Goal: Find specific page/section: Find specific page/section

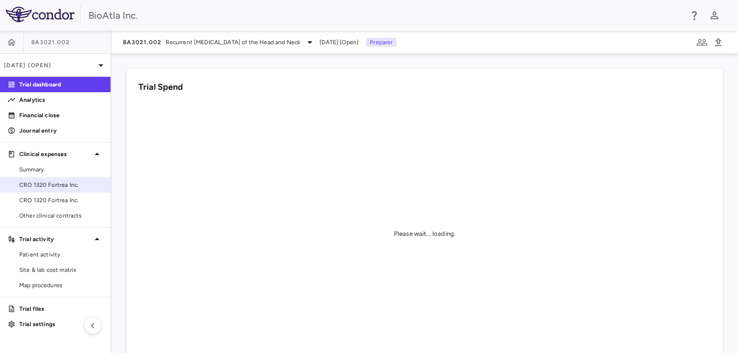
click at [56, 184] on span "CRO 1320 Fortrea Inc." at bounding box center [61, 185] width 84 height 9
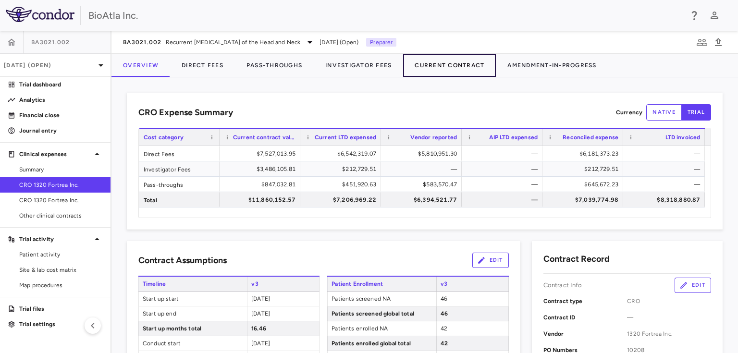
click at [439, 65] on button "Current Contract" at bounding box center [449, 65] width 93 height 23
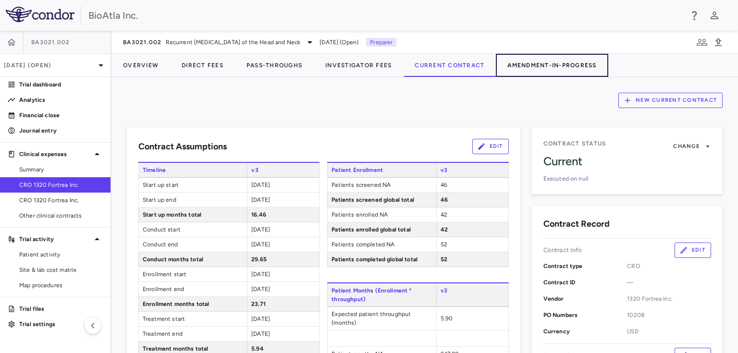
click at [557, 61] on button "Amendment-In-Progress" at bounding box center [552, 65] width 112 height 23
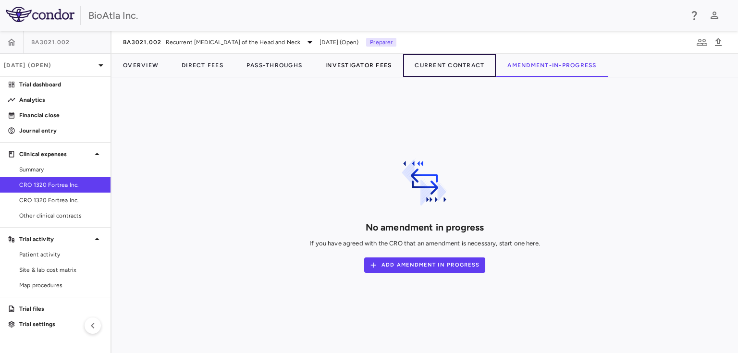
click at [460, 65] on button "Current Contract" at bounding box center [449, 65] width 93 height 23
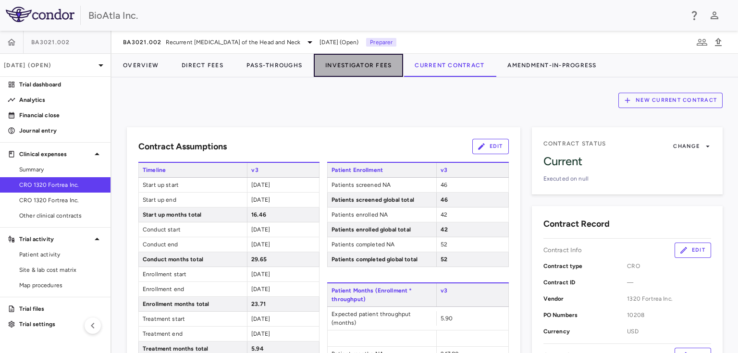
click at [344, 65] on button "Investigator Fees" at bounding box center [358, 65] width 89 height 23
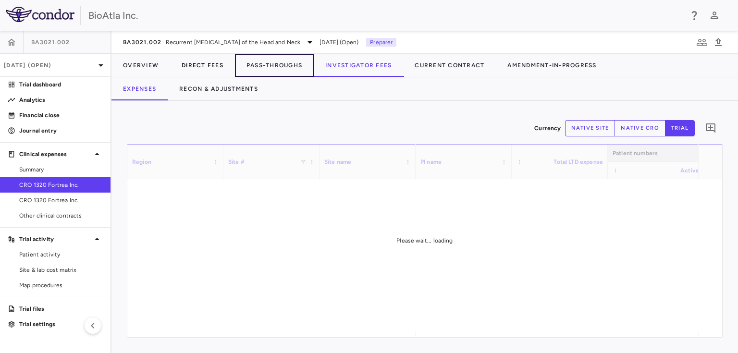
click at [257, 61] on button "Pass-Throughs" at bounding box center [274, 65] width 79 height 23
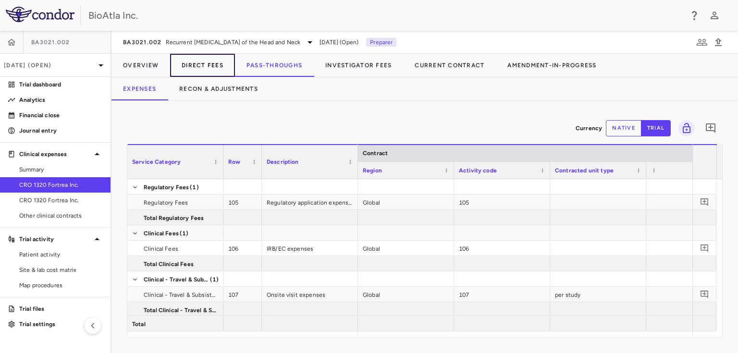
click at [196, 63] on button "Direct Fees" at bounding box center [202, 65] width 65 height 23
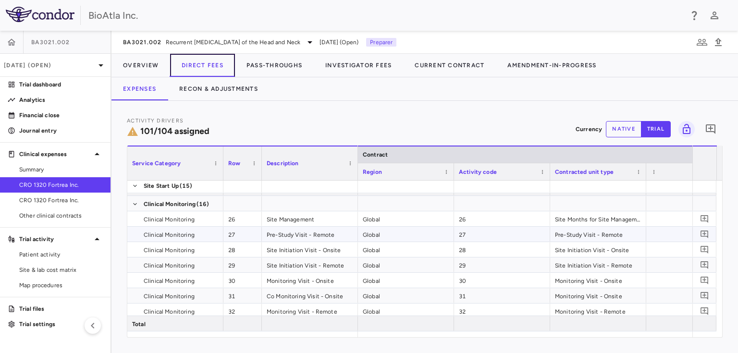
scroll to position [807, 0]
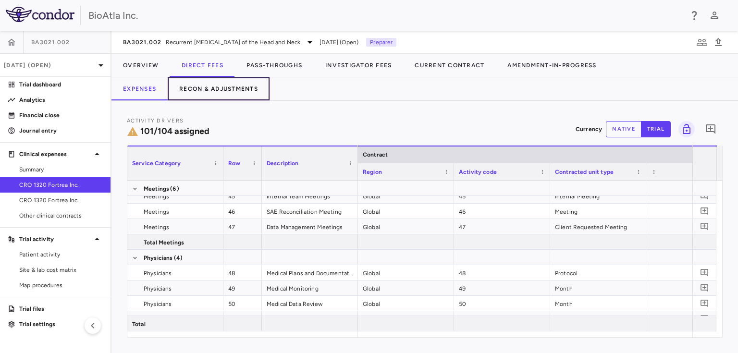
click at [228, 85] on button "Recon & Adjustments" at bounding box center [219, 88] width 102 height 23
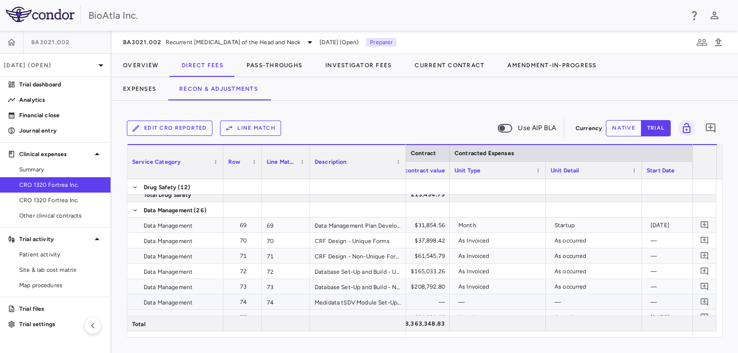
click at [489, 303] on div "—" at bounding box center [499, 302] width 83 height 15
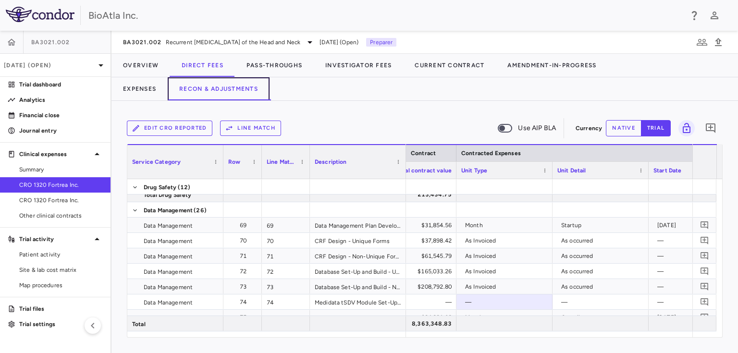
click at [223, 89] on button "Recon & Adjustments" at bounding box center [219, 88] width 102 height 23
click at [136, 87] on button "Expenses" at bounding box center [139, 88] width 56 height 23
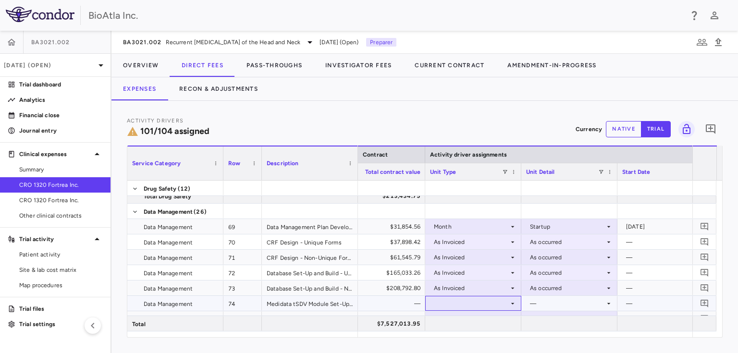
click at [511, 302] on icon at bounding box center [513, 304] width 8 height 8
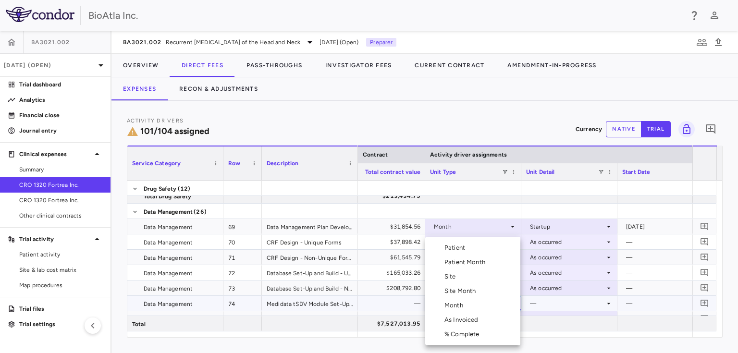
click at [454, 306] on div "Month" at bounding box center [455, 305] width 23 height 9
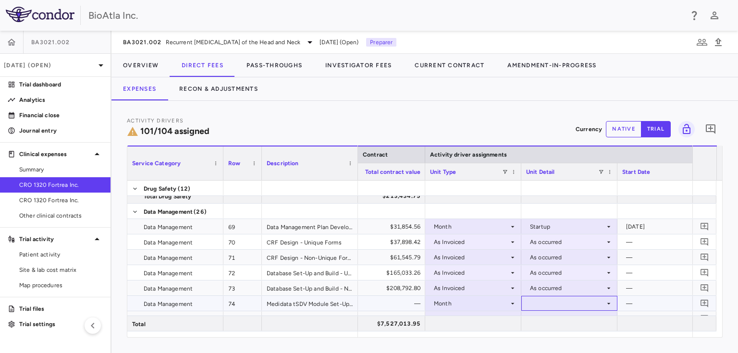
click at [606, 304] on icon at bounding box center [609, 304] width 8 height 8
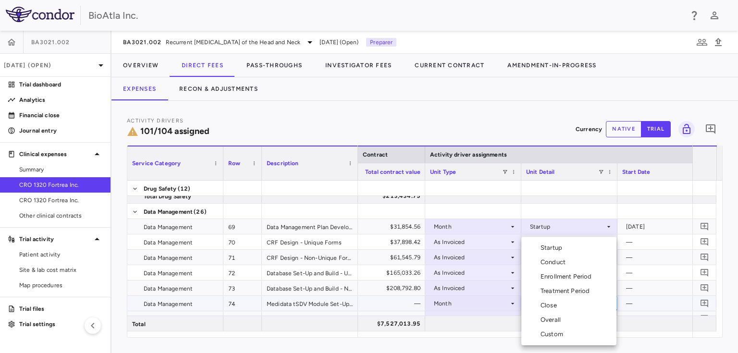
click at [551, 265] on div "Conduct" at bounding box center [555, 262] width 29 height 9
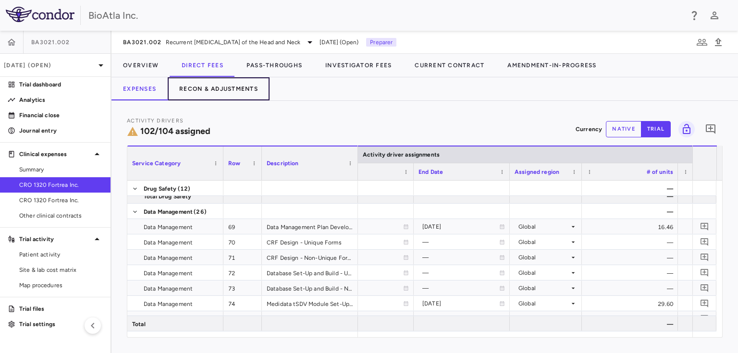
click at [212, 89] on button "Recon & Adjustments" at bounding box center [219, 88] width 102 height 23
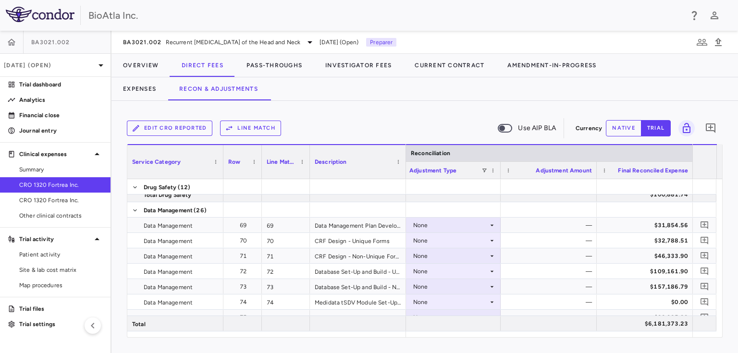
drag, startPoint x: 681, startPoint y: 337, endPoint x: 676, endPoint y: 337, distance: 5.3
click at [676, 337] on div "Service Category Drag here to set column labels Service Category Row" at bounding box center [425, 241] width 596 height 194
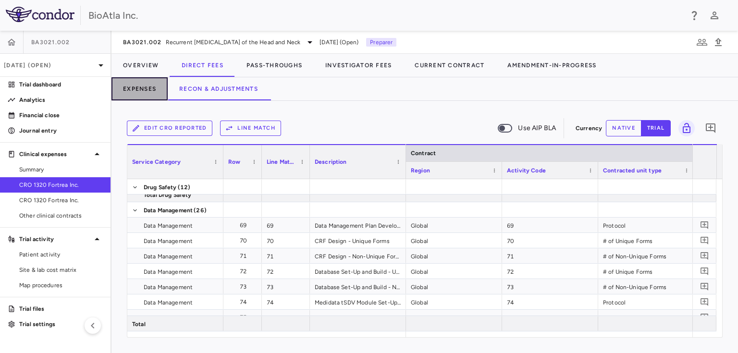
click at [136, 89] on button "Expenses" at bounding box center [139, 88] width 56 height 23
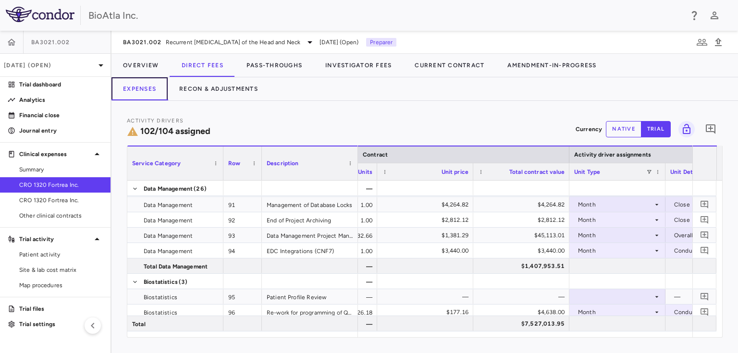
scroll to position [1635, 0]
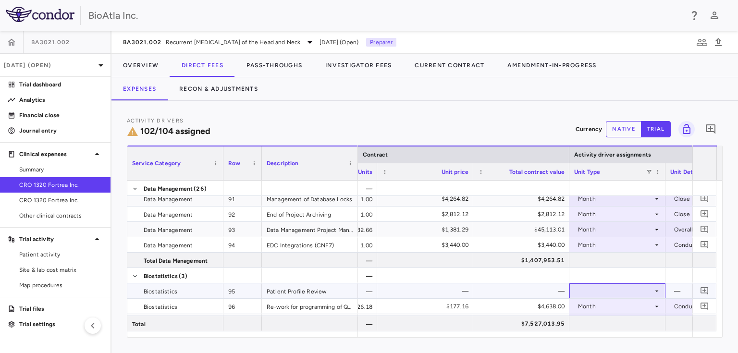
click at [658, 291] on icon at bounding box center [657, 291] width 8 height 8
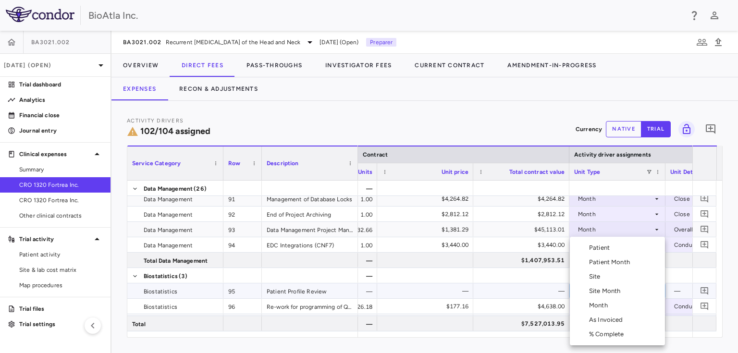
click at [594, 306] on div "Month" at bounding box center [600, 305] width 23 height 9
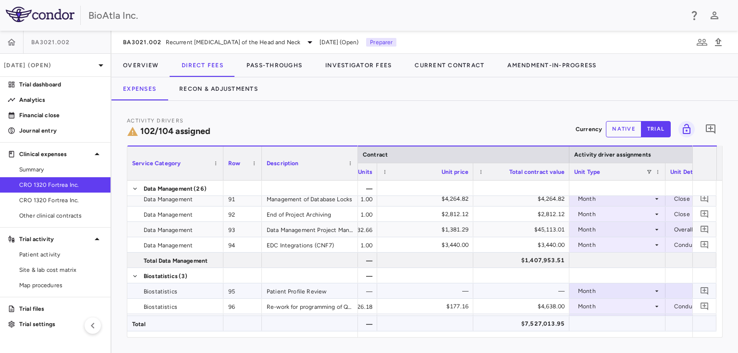
click at [716, 329] on div at bounding box center [704, 323] width 24 height 15
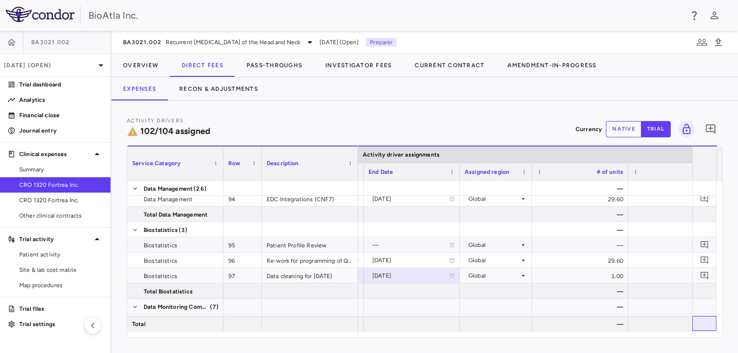
scroll to position [0, 799]
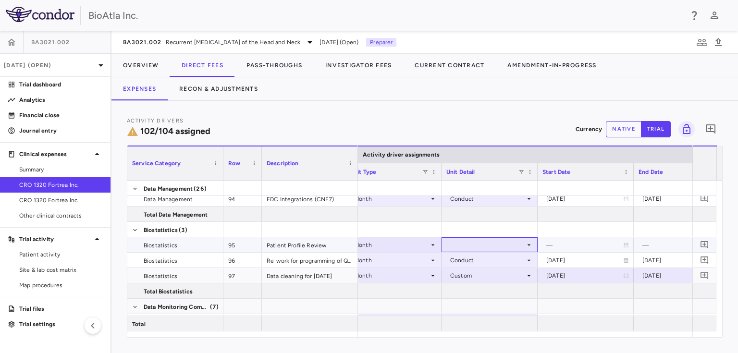
click at [527, 245] on icon at bounding box center [529, 245] width 8 height 8
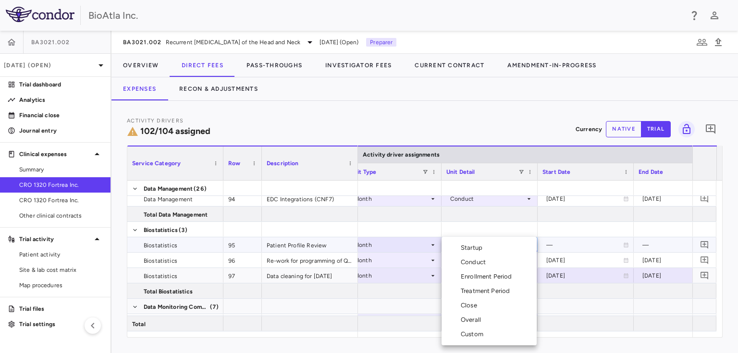
click at [478, 259] on div "Conduct" at bounding box center [475, 262] width 29 height 9
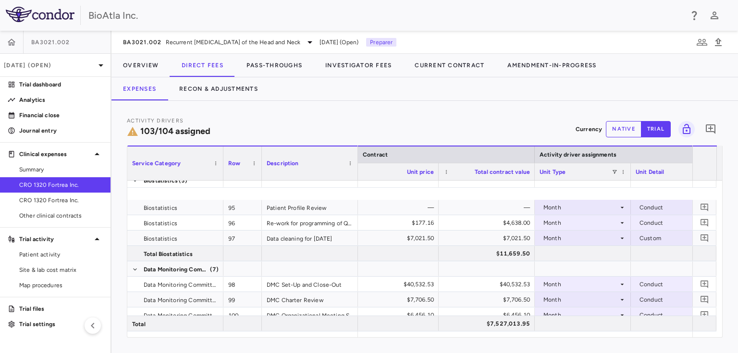
scroll to position [1847, 0]
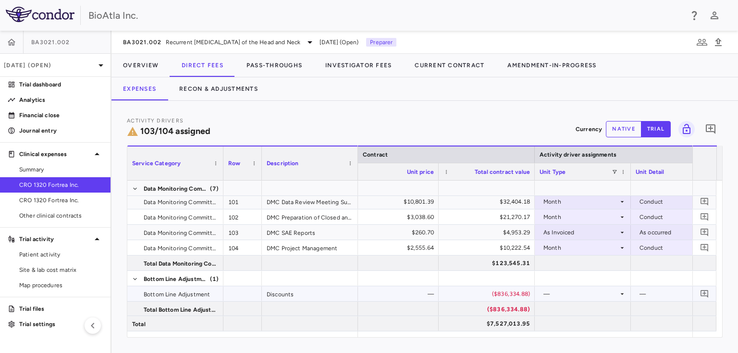
click at [620, 293] on icon at bounding box center [622, 294] width 8 height 8
click at [621, 293] on icon at bounding box center [622, 293] width 3 height 1
click at [623, 293] on icon at bounding box center [622, 293] width 3 height 1
click at [625, 124] on button "native" at bounding box center [624, 129] width 36 height 16
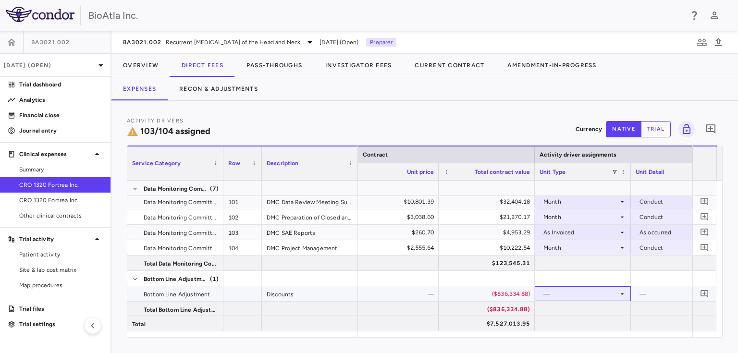
click at [622, 293] on icon at bounding box center [622, 293] width 3 height 1
click at [659, 128] on button "trial" at bounding box center [656, 129] width 30 height 16
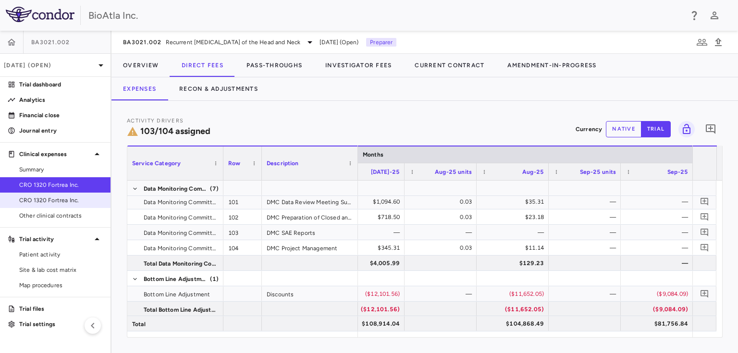
click at [53, 203] on span "CRO 1320 Fortrea Inc." at bounding box center [61, 200] width 84 height 9
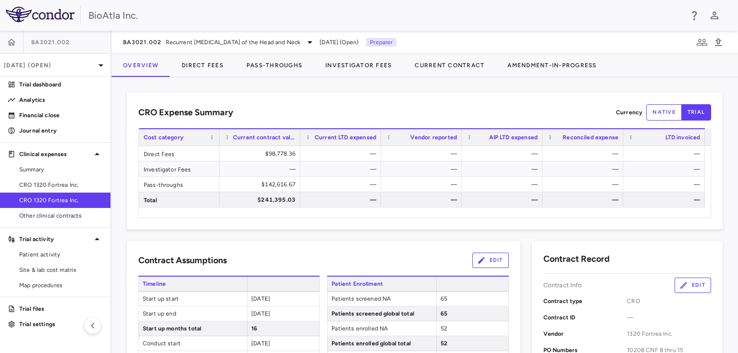
scroll to position [115, 0]
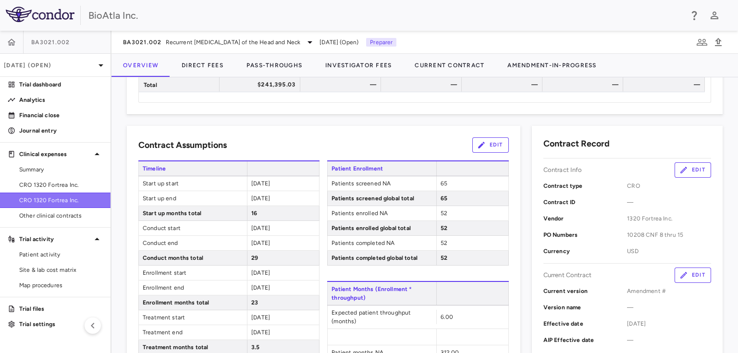
click at [40, 198] on span "CRO 1320 Fortrea Inc." at bounding box center [61, 200] width 84 height 9
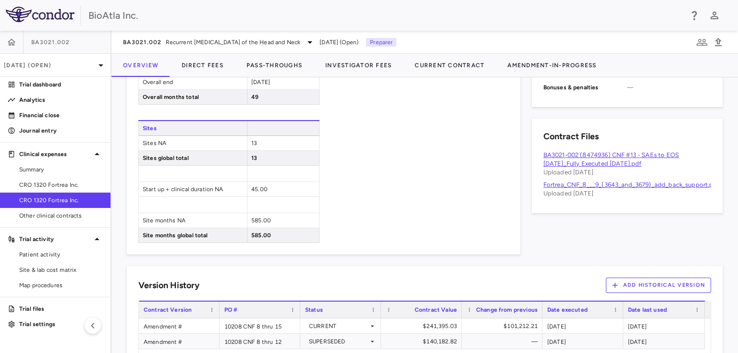
scroll to position [561, 0]
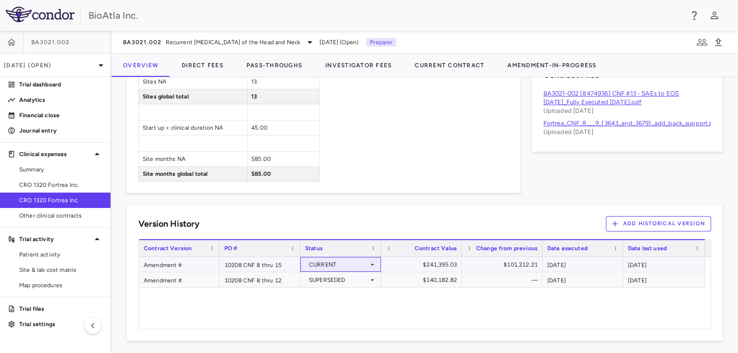
click at [371, 264] on icon at bounding box center [372, 264] width 3 height 1
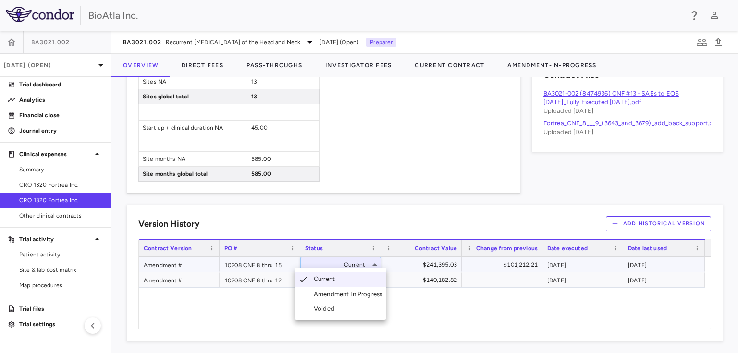
click at [471, 311] on div at bounding box center [369, 176] width 738 height 353
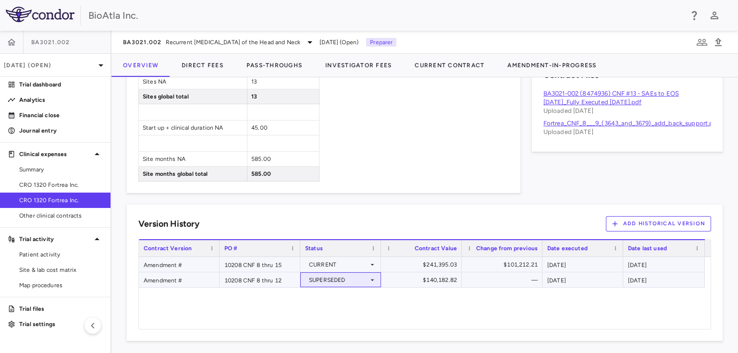
click at [370, 277] on icon at bounding box center [373, 280] width 8 height 8
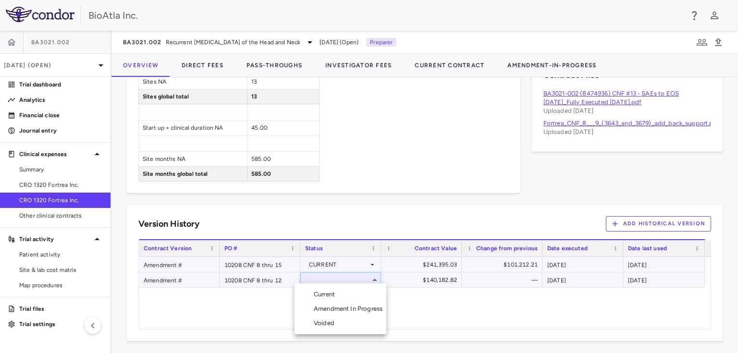
click at [374, 278] on div at bounding box center [369, 176] width 738 height 353
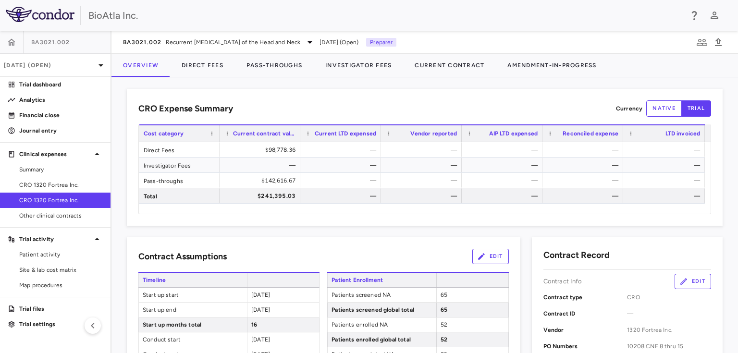
scroll to position [0, 0]
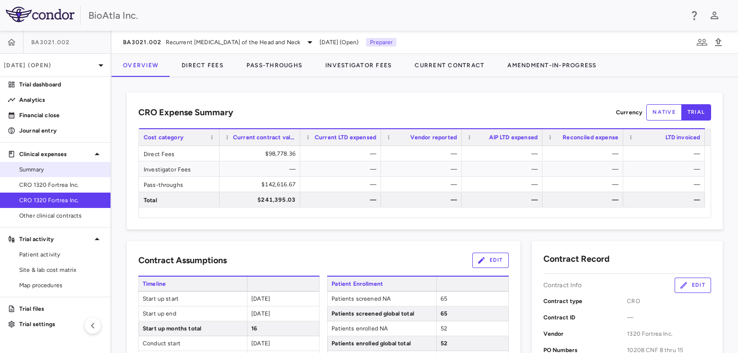
click at [40, 167] on span "Summary" at bounding box center [61, 169] width 84 height 9
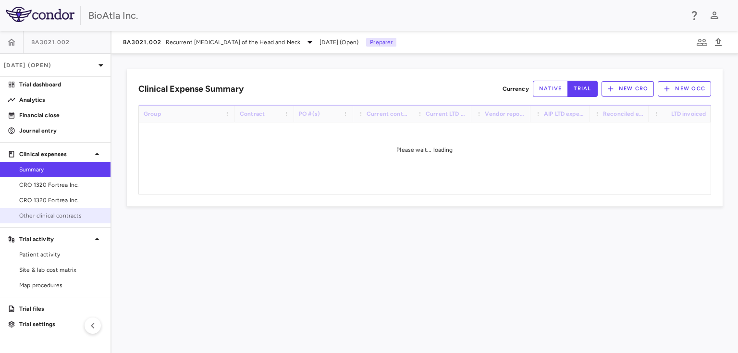
click at [59, 217] on span "Other clinical contracts" at bounding box center [61, 215] width 84 height 9
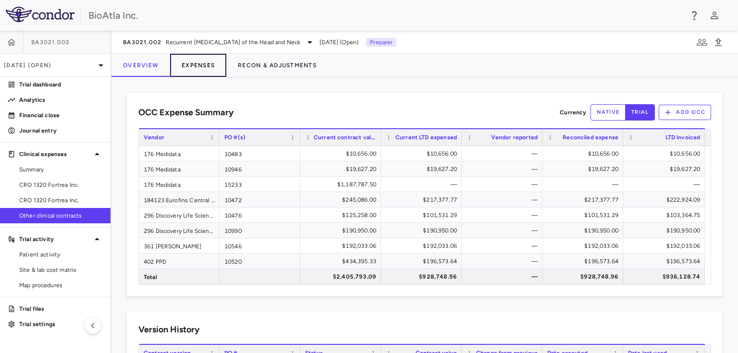
click at [206, 59] on button "Expenses" at bounding box center [198, 65] width 56 height 23
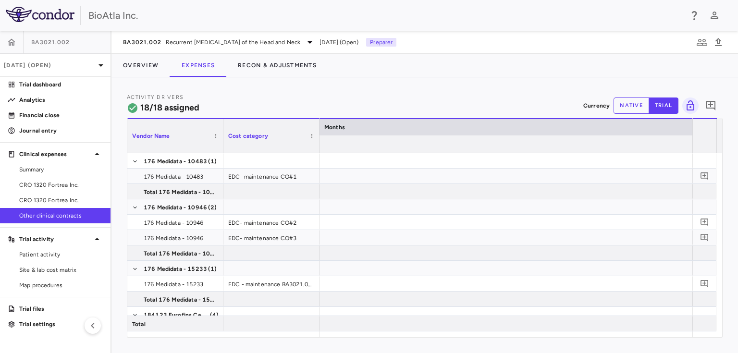
scroll to position [0, 9884]
click at [48, 188] on span "CRO 1320 Fortrea Inc." at bounding box center [61, 185] width 84 height 9
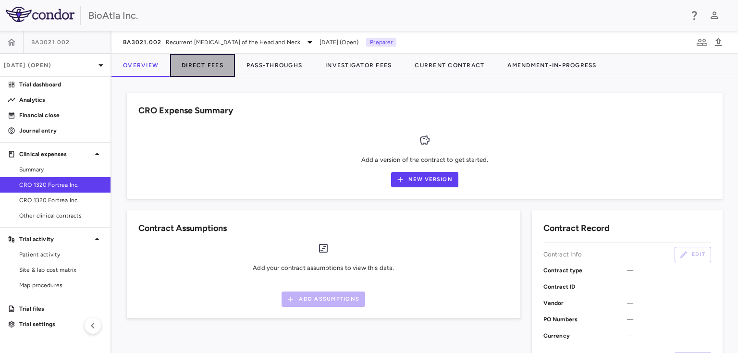
click at [205, 66] on button "Direct Fees" at bounding box center [202, 65] width 65 height 23
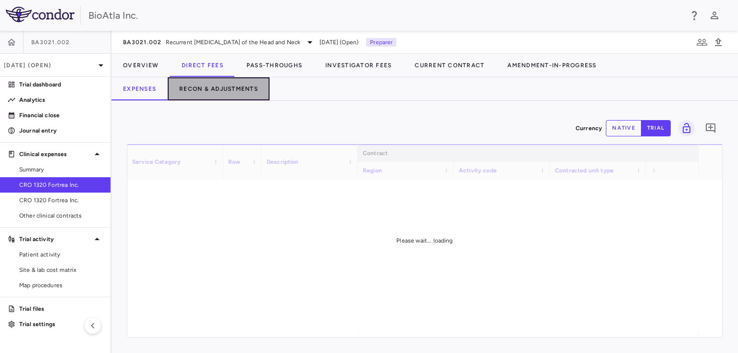
click at [243, 88] on button "Recon & Adjustments" at bounding box center [219, 88] width 102 height 23
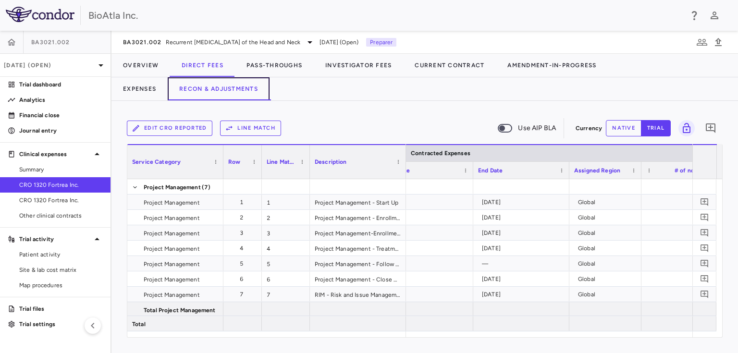
scroll to position [0, 1089]
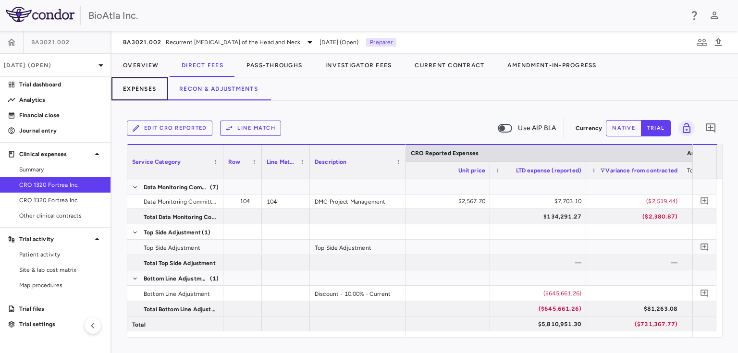
click at [141, 92] on button "Expenses" at bounding box center [139, 88] width 56 height 23
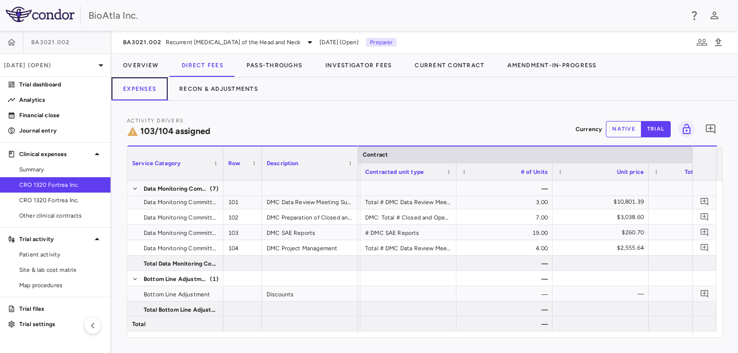
scroll to position [0, 229]
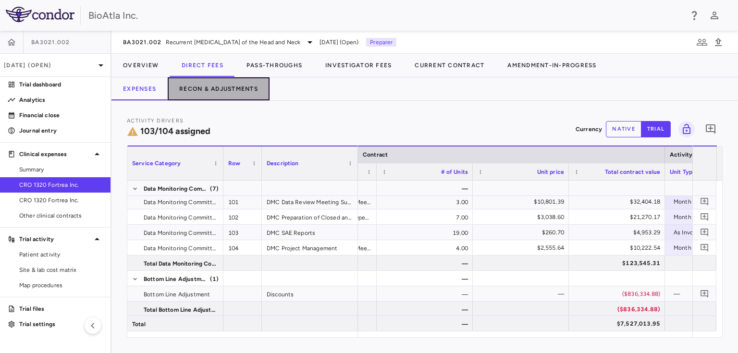
click at [226, 89] on button "Recon & Adjustments" at bounding box center [219, 88] width 102 height 23
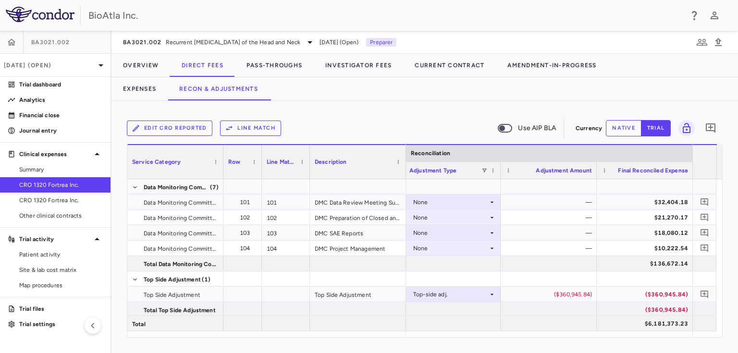
scroll to position [1892, 0]
